Goal: Information Seeking & Learning: Learn about a topic

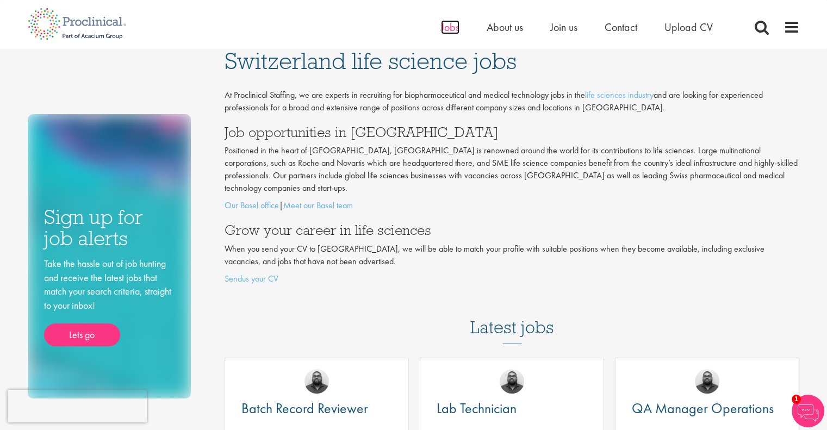
click at [448, 27] on span "Jobs" at bounding box center [450, 27] width 18 height 14
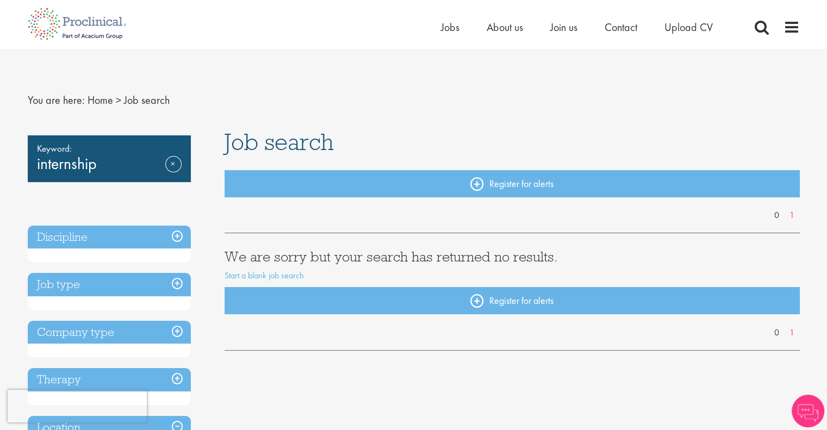
click at [163, 164] on div "Keyword: internship Remove" at bounding box center [109, 158] width 163 height 47
click at [165, 165] on link "Remove" at bounding box center [173, 172] width 16 height 32
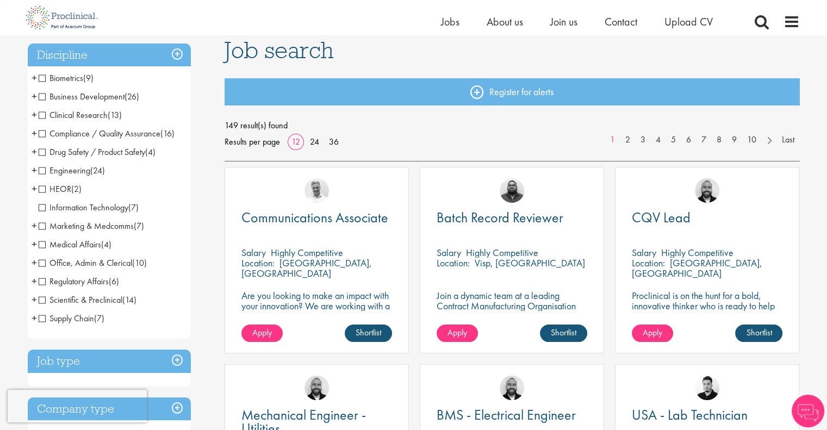
scroll to position [54, 0]
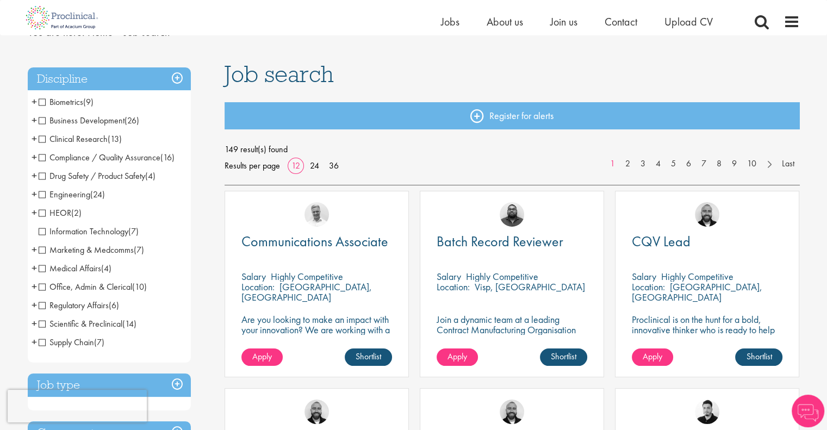
click at [41, 230] on span "Information Technology" at bounding box center [84, 231] width 90 height 11
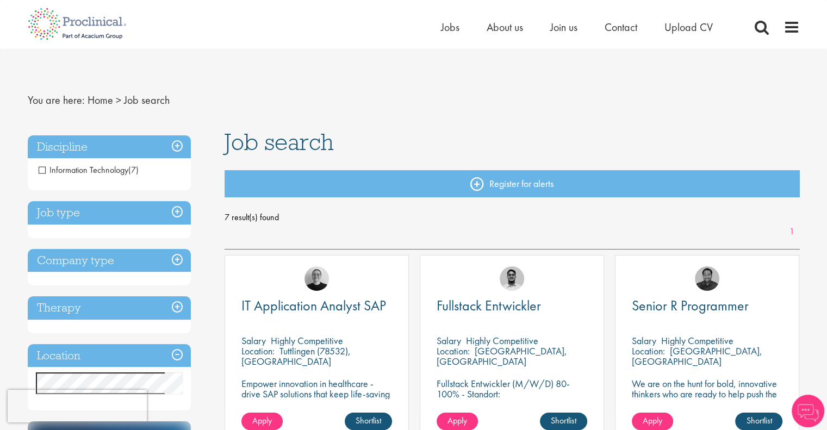
click at [174, 145] on h3 "Discipline" at bounding box center [109, 146] width 163 height 23
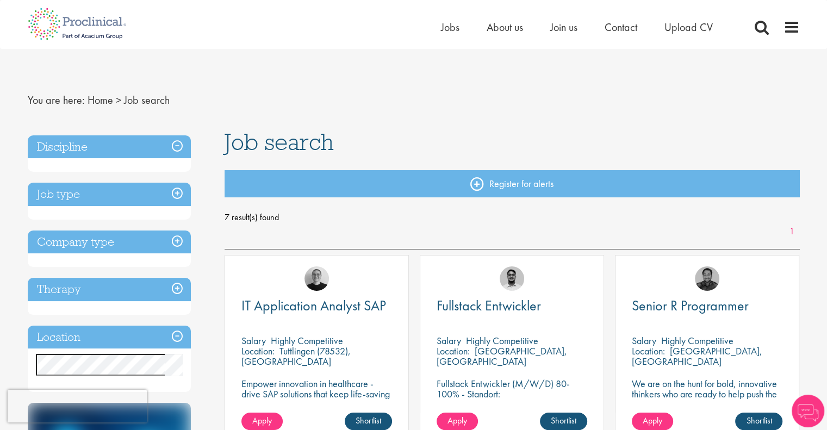
click at [174, 145] on h3 "Discipline" at bounding box center [109, 146] width 163 height 23
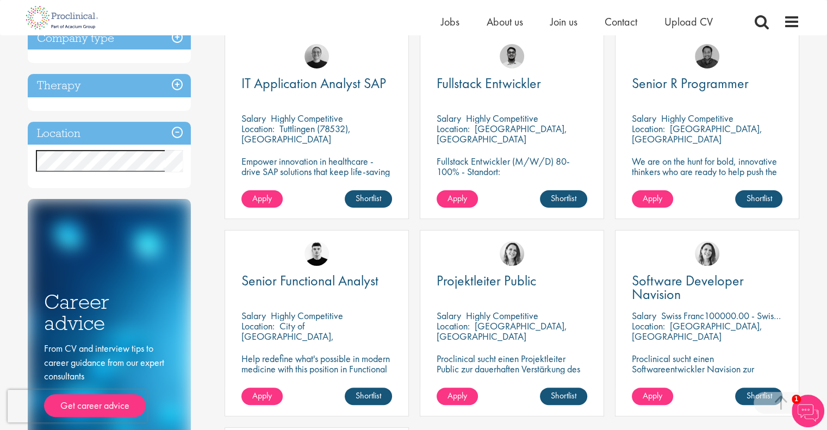
scroll to position [54, 0]
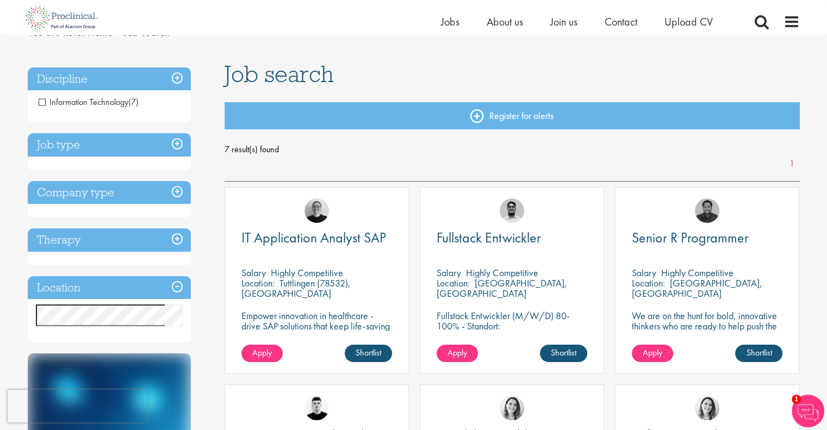
click at [178, 142] on h3 "Job type" at bounding box center [109, 144] width 163 height 23
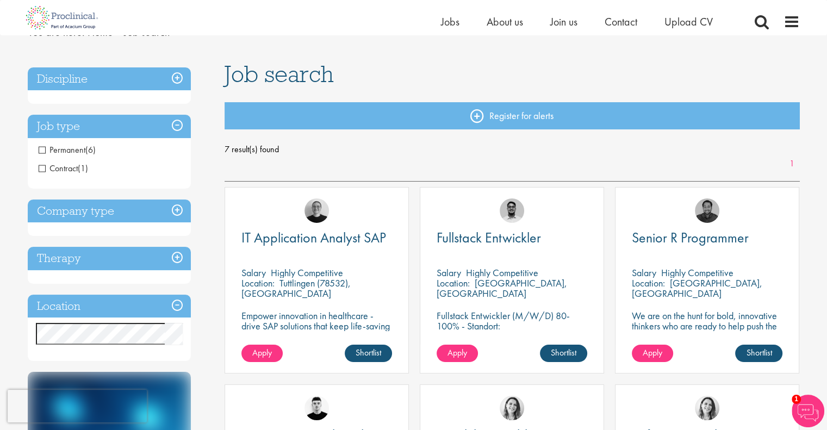
click at [46, 168] on span "Contract" at bounding box center [58, 167] width 39 height 11
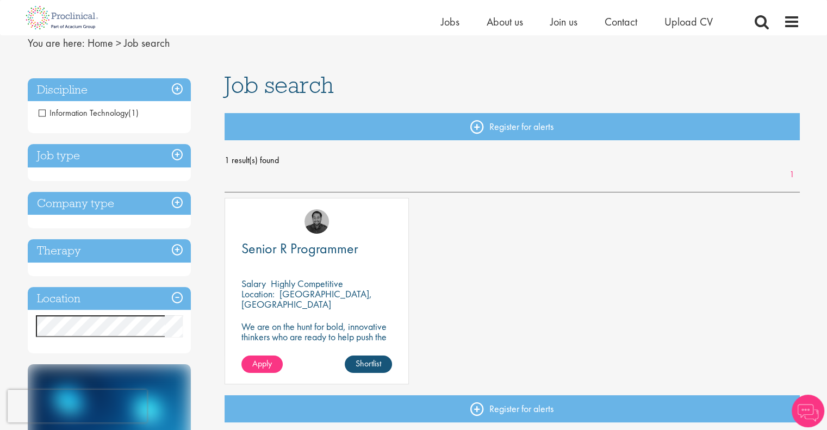
scroll to position [109, 0]
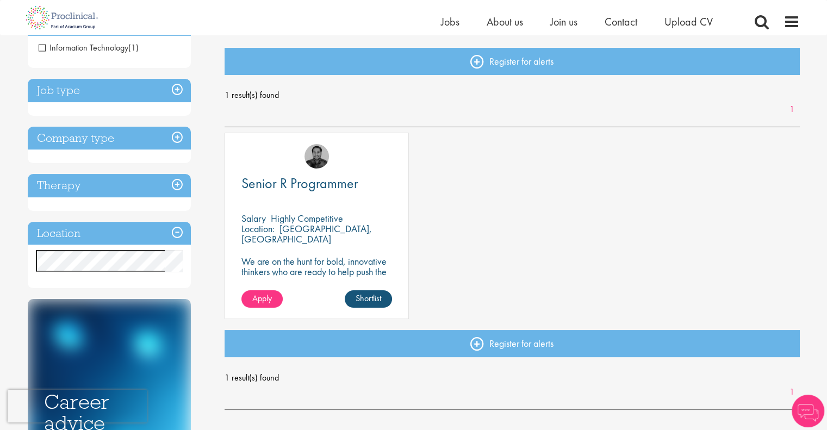
click at [43, 48] on span "Information Technology" at bounding box center [84, 47] width 90 height 11
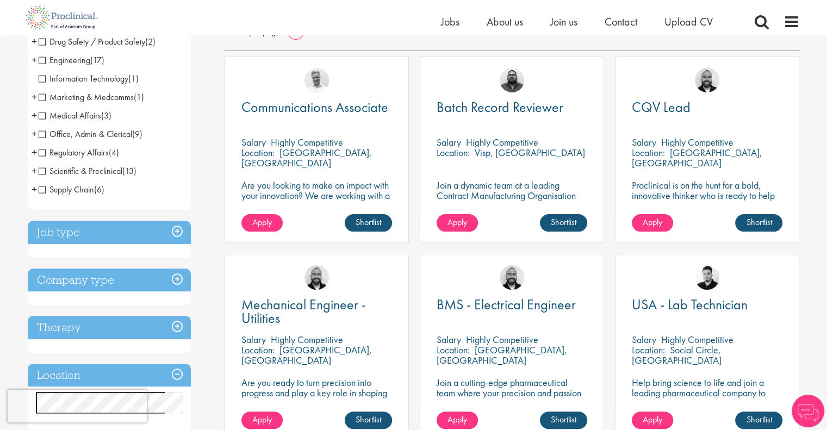
scroll to position [217, 0]
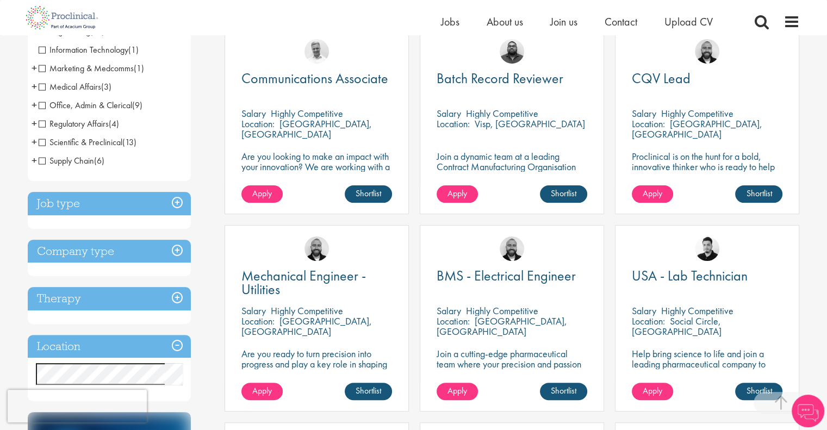
click at [178, 202] on h3 "Job type" at bounding box center [109, 203] width 163 height 23
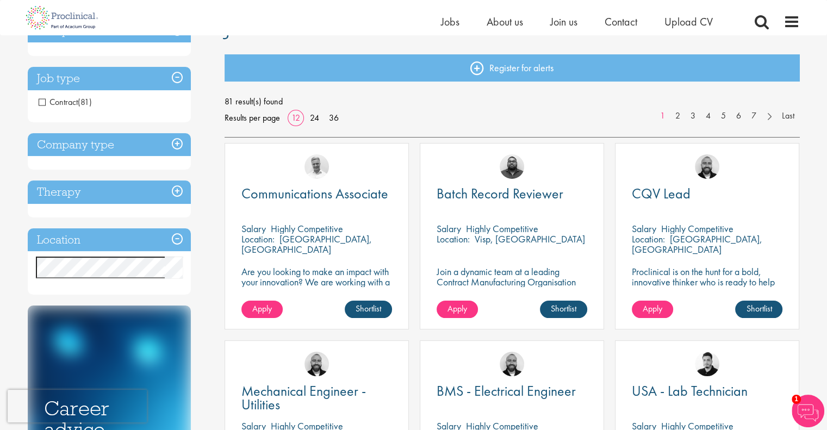
scroll to position [109, 0]
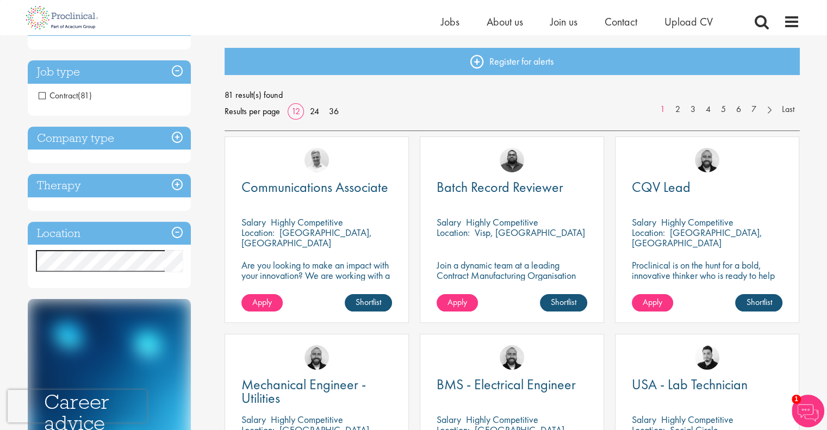
click at [178, 135] on h3 "Company type" at bounding box center [109, 138] width 163 height 23
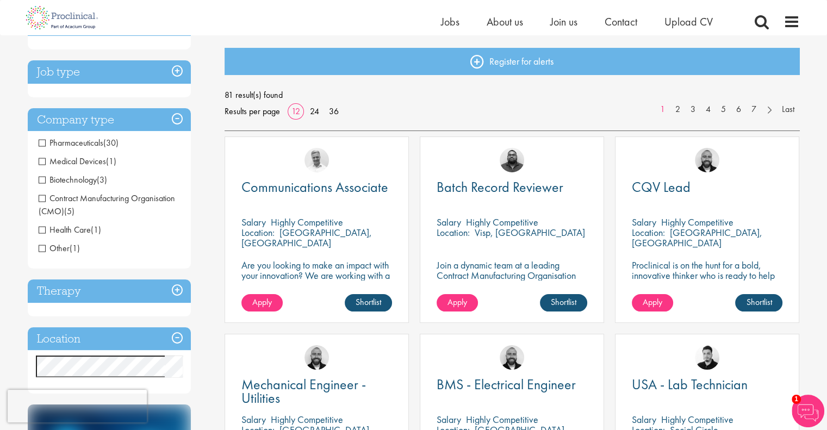
click at [43, 182] on span "Biotechnology" at bounding box center [68, 179] width 58 height 11
